Goal: Information Seeking & Learning: Learn about a topic

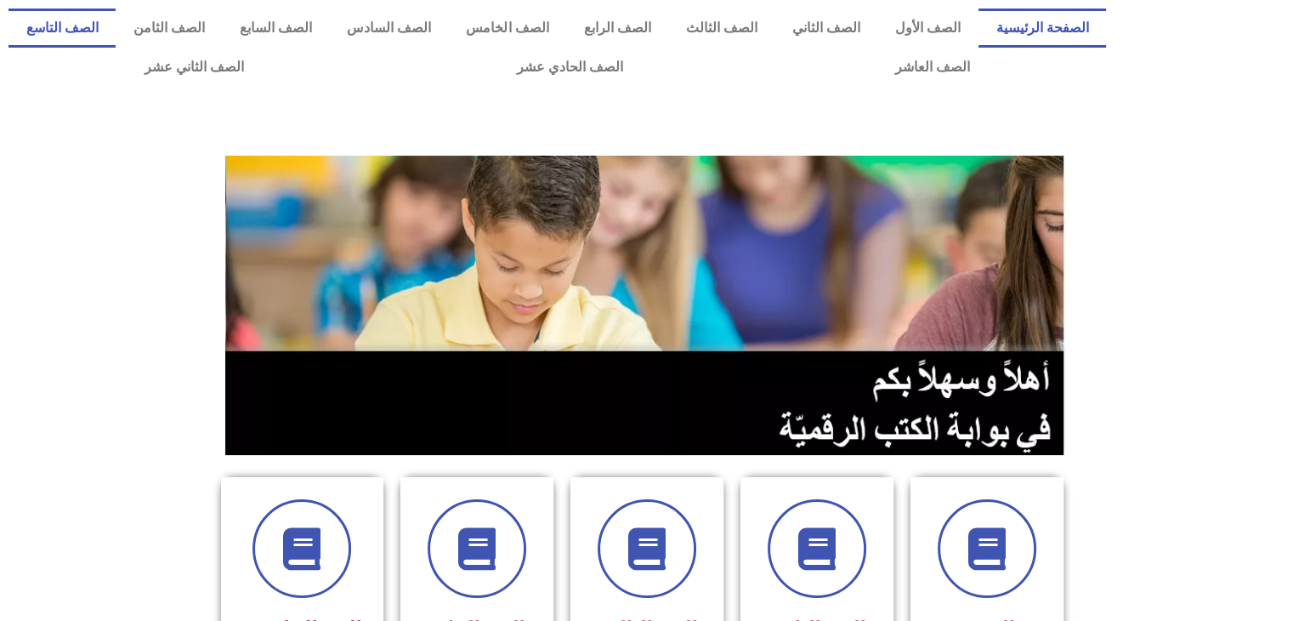
click at [116, 18] on link "الصف التاسع" at bounding box center [62, 28] width 107 height 39
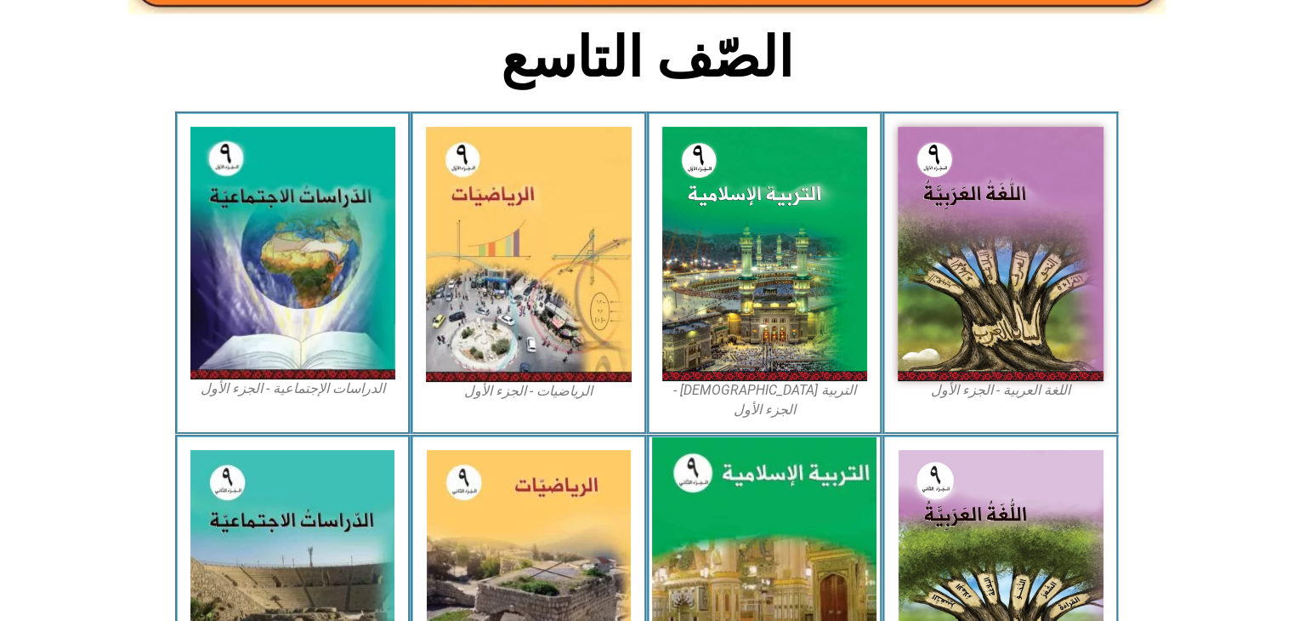
scroll to position [412, 0]
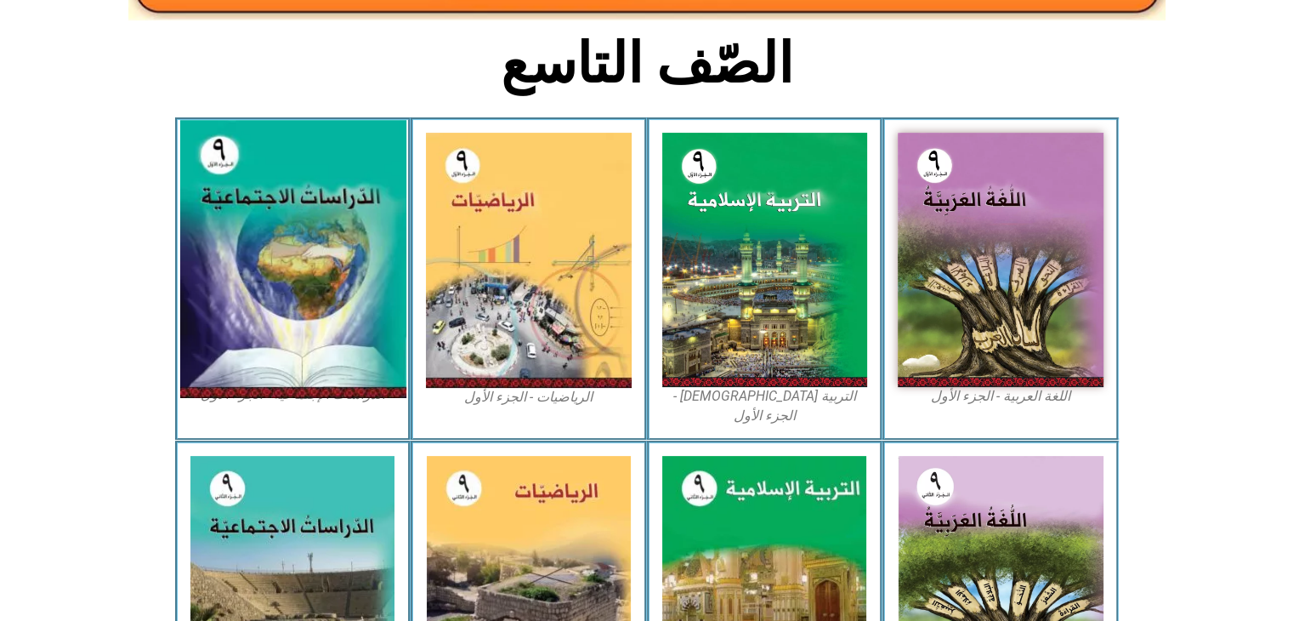
click at [348, 324] on img at bounding box center [292, 260] width 226 height 278
